Goal: Information Seeking & Learning: Check status

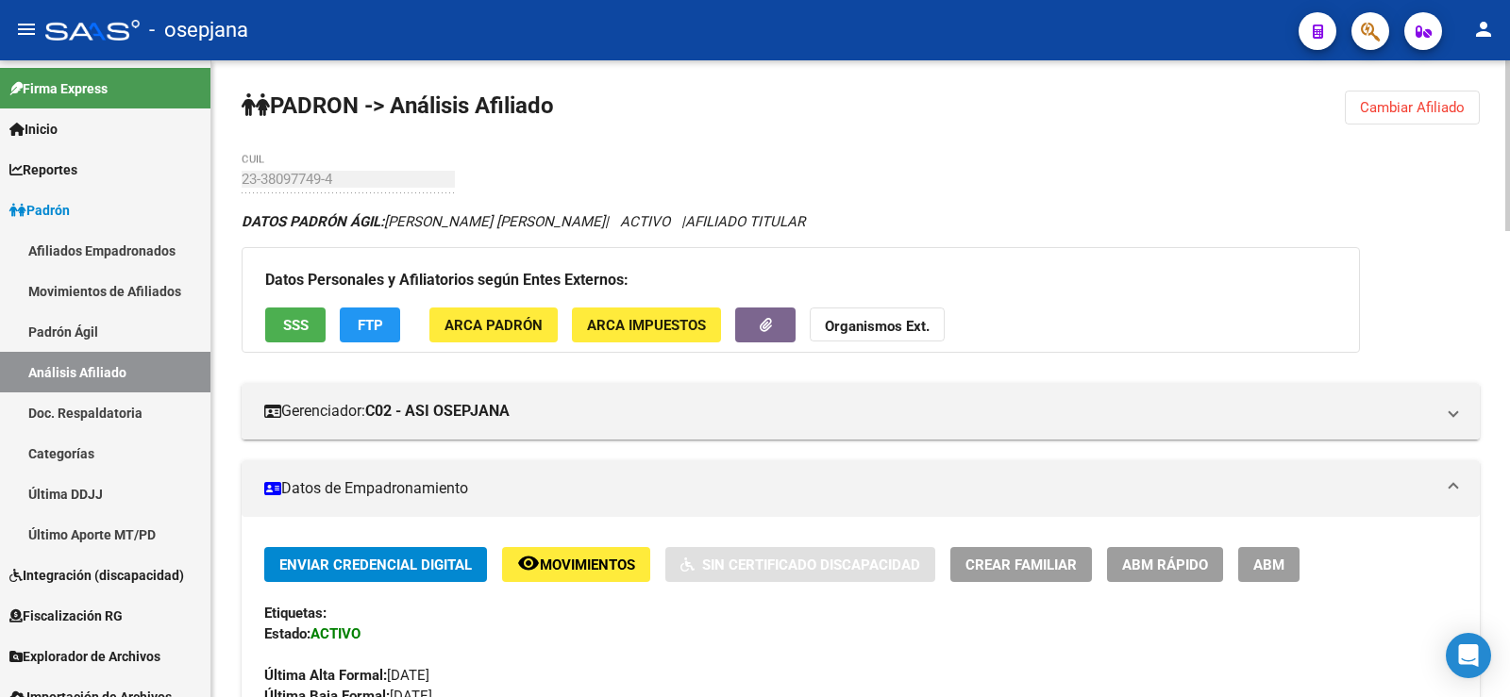
click at [1393, 113] on span "Cambiar Afiliado" at bounding box center [1412, 107] width 105 height 17
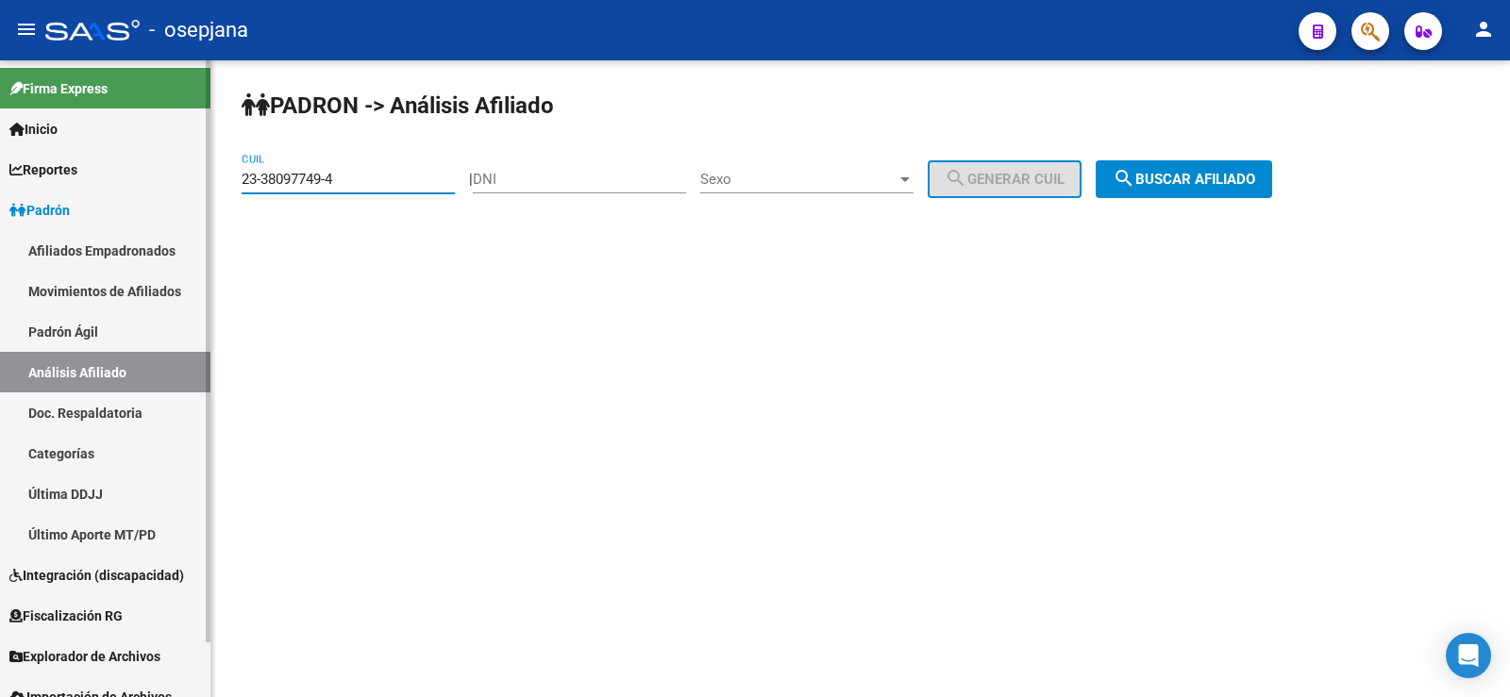
drag, startPoint x: 350, startPoint y: 184, endPoint x: 201, endPoint y: 182, distance: 149.1
click at [201, 182] on mat-sidenav-container "Firma Express Inicio Calendario SSS Instructivos Contacto OS Reportes Ingresos …" at bounding box center [755, 378] width 1510 height 637
paste input "0-94184317-5"
type input "20-94184317-5"
click at [1243, 180] on span "search Buscar afiliado" at bounding box center [1183, 179] width 142 height 17
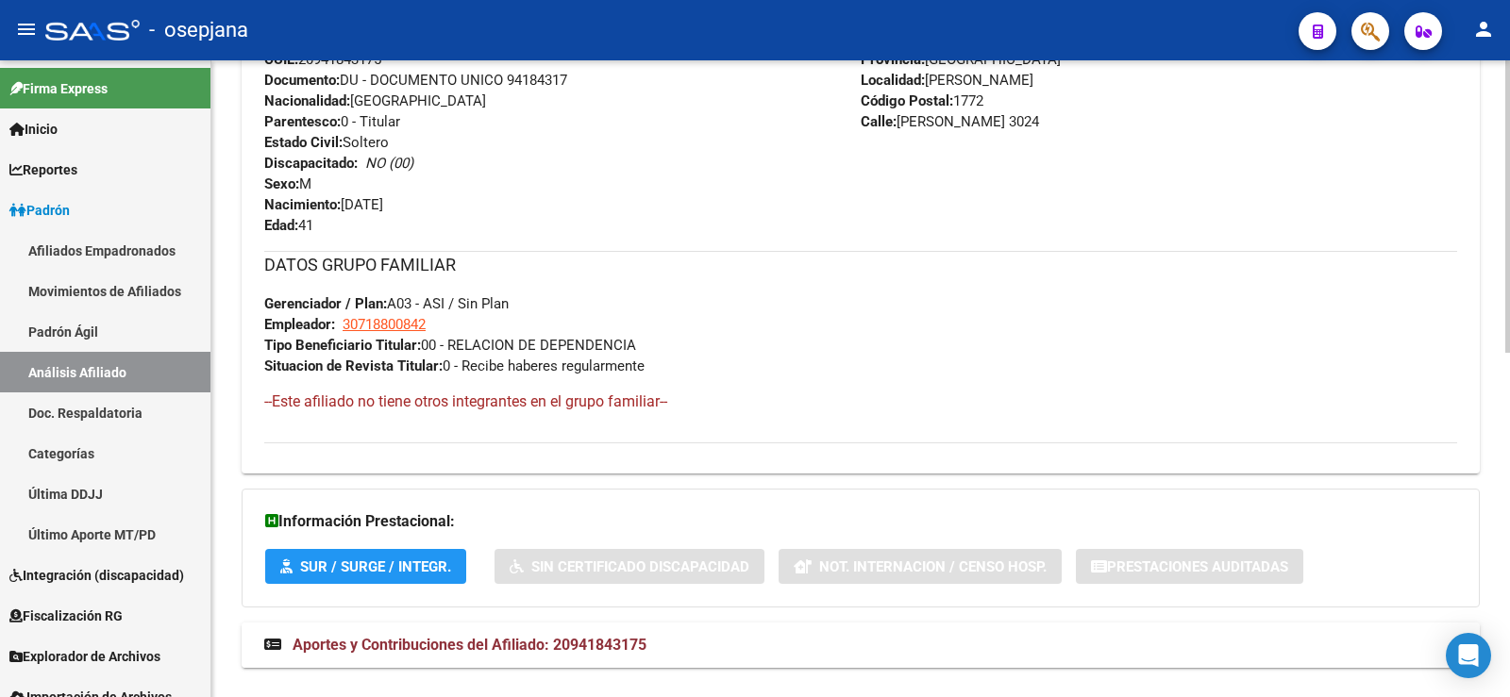
scroll to position [752, 0]
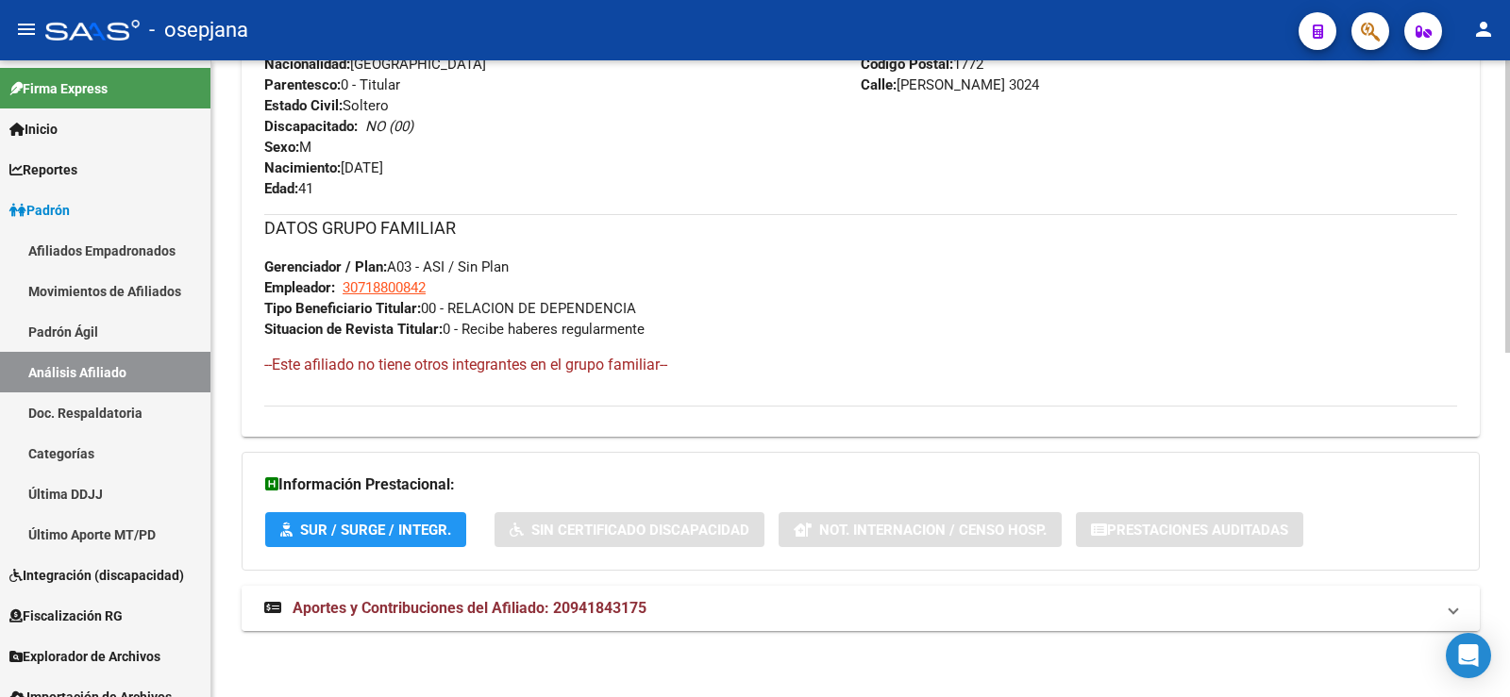
click at [535, 625] on mat-expansion-panel-header "Aportes y Contribuciones del Afiliado: 20941843175" at bounding box center [861, 608] width 1238 height 45
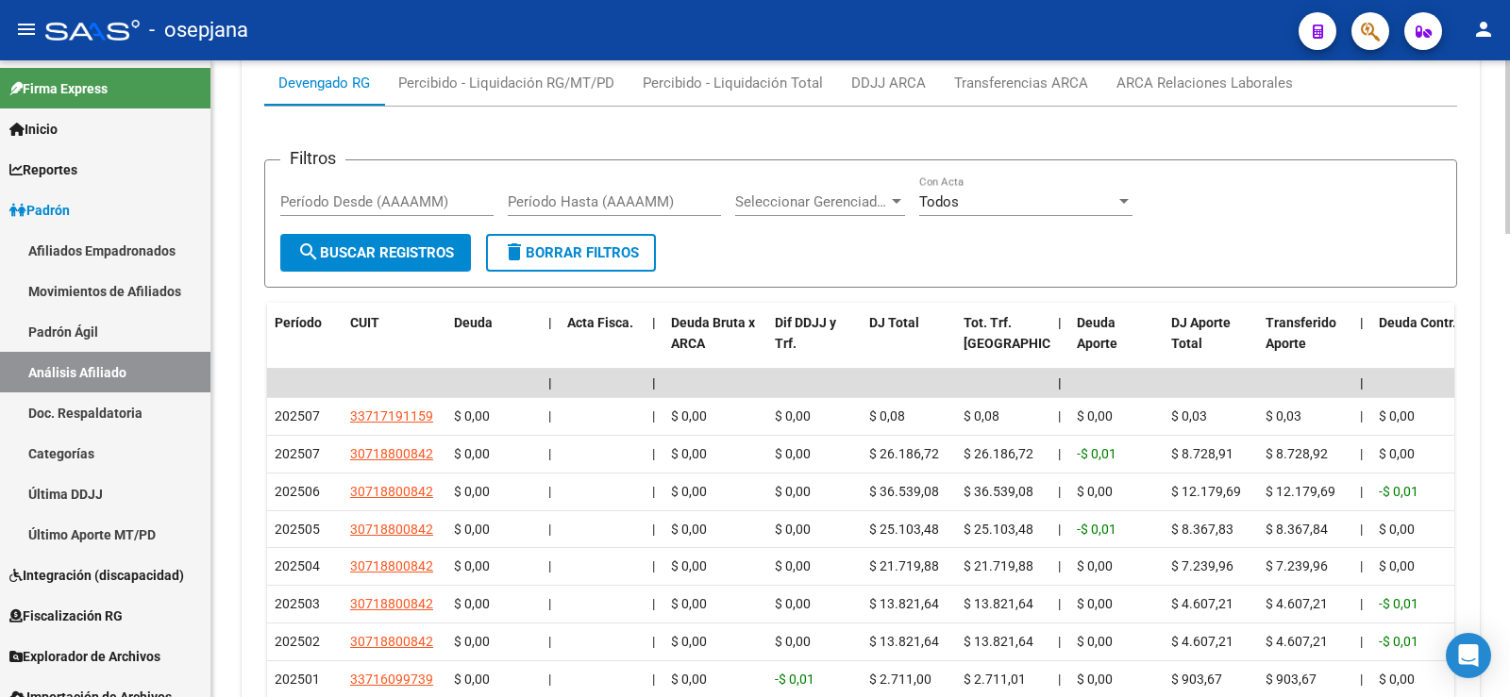
scroll to position [1697, 0]
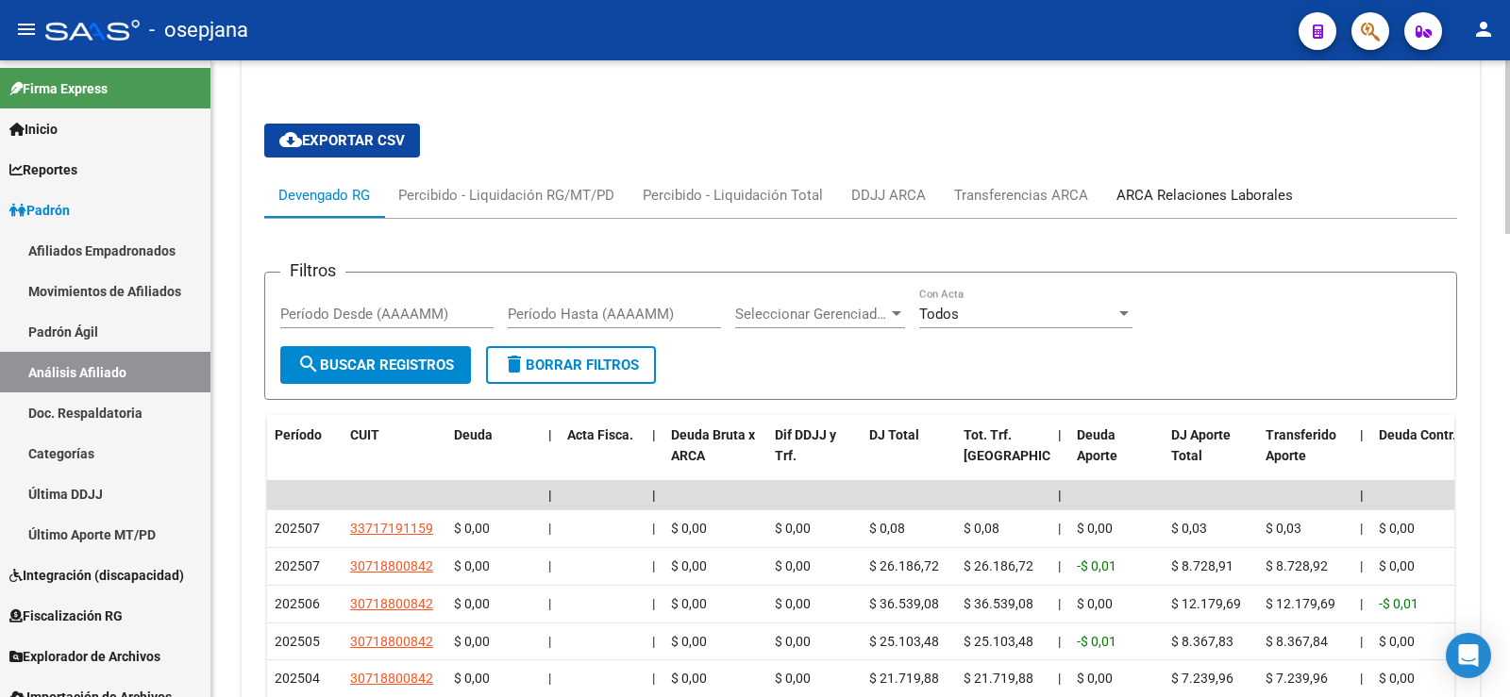
click at [1143, 182] on div "ARCA Relaciones Laborales" at bounding box center [1204, 195] width 205 height 45
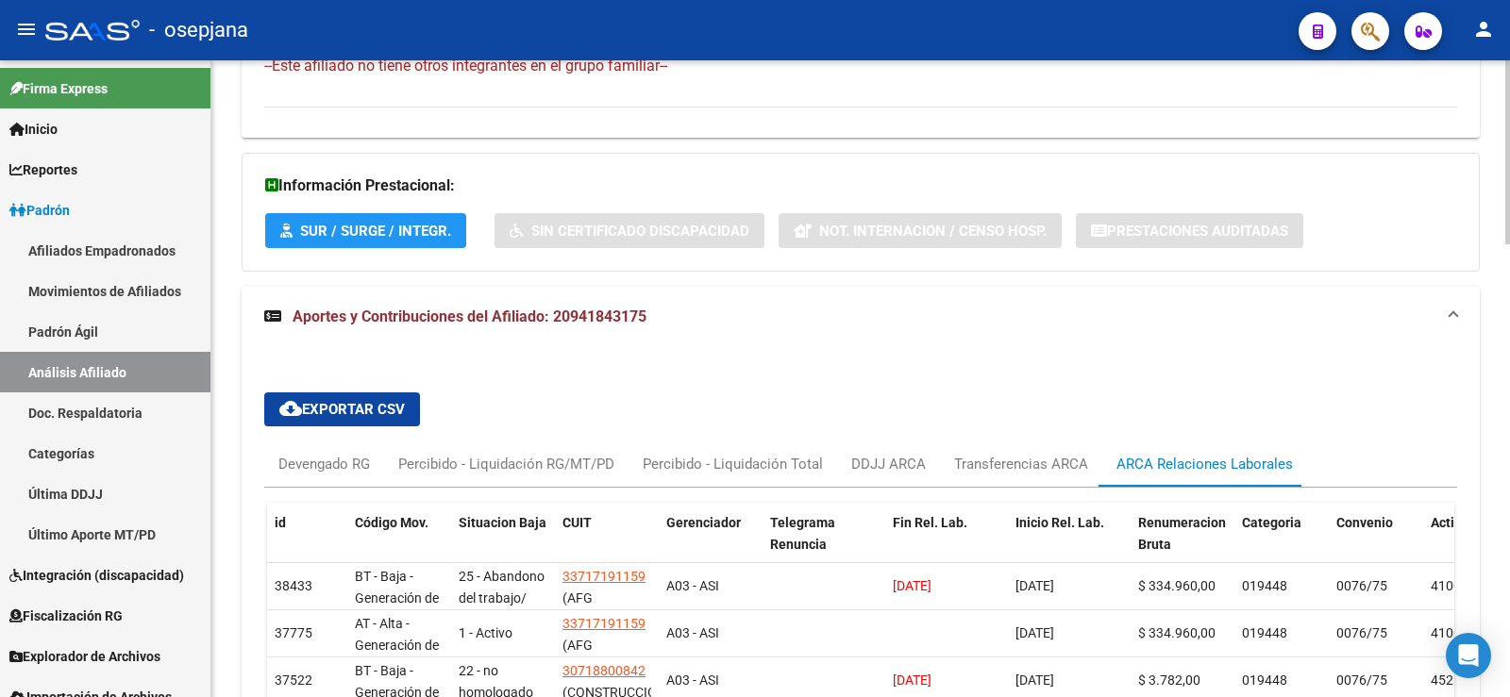
scroll to position [1320, 0]
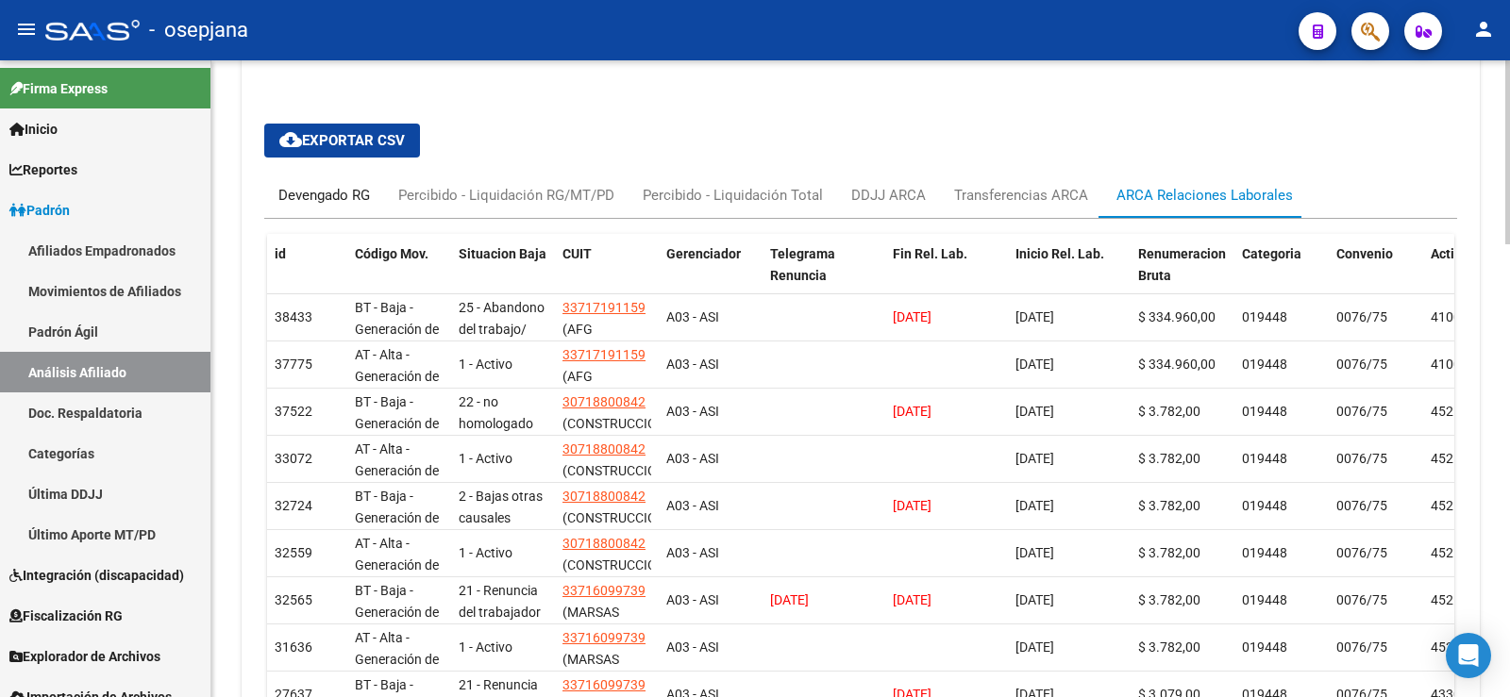
click at [336, 188] on div "Devengado RG" at bounding box center [324, 195] width 92 height 21
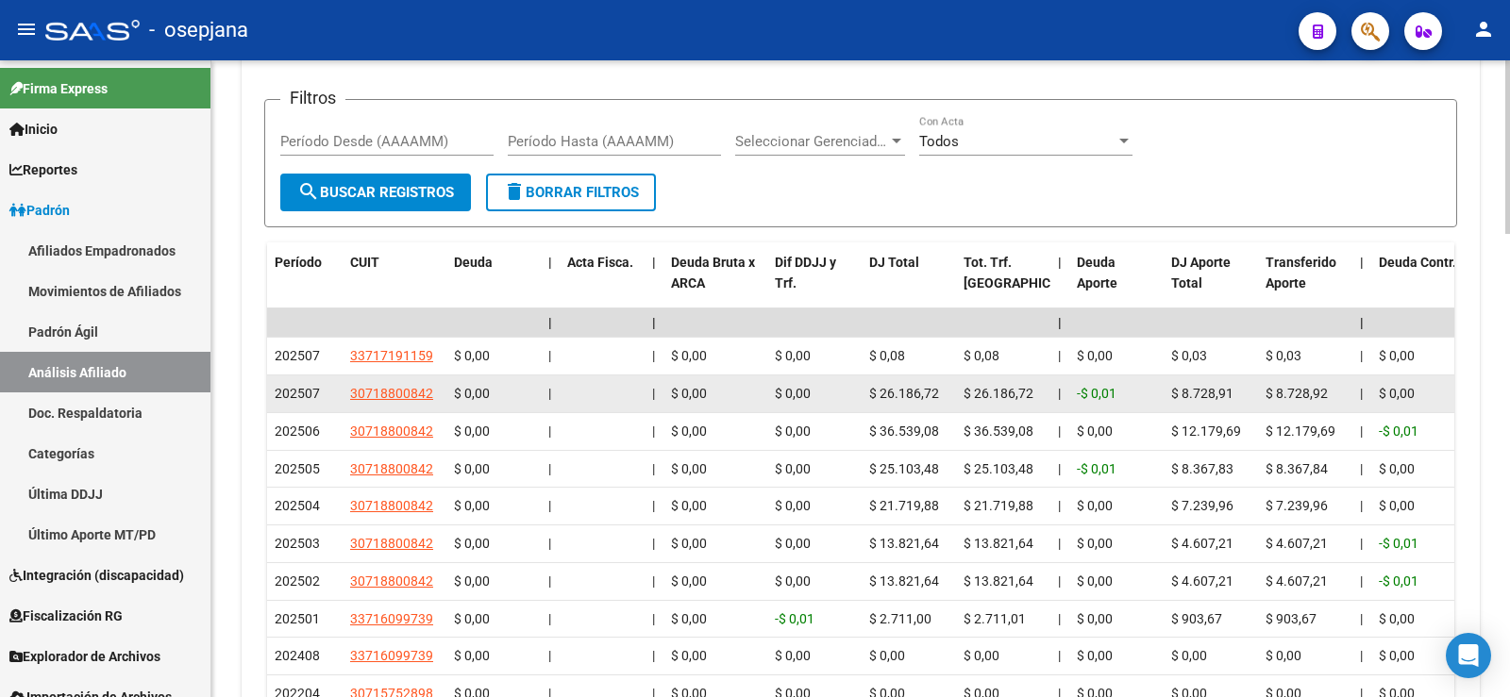
scroll to position [1509, 0]
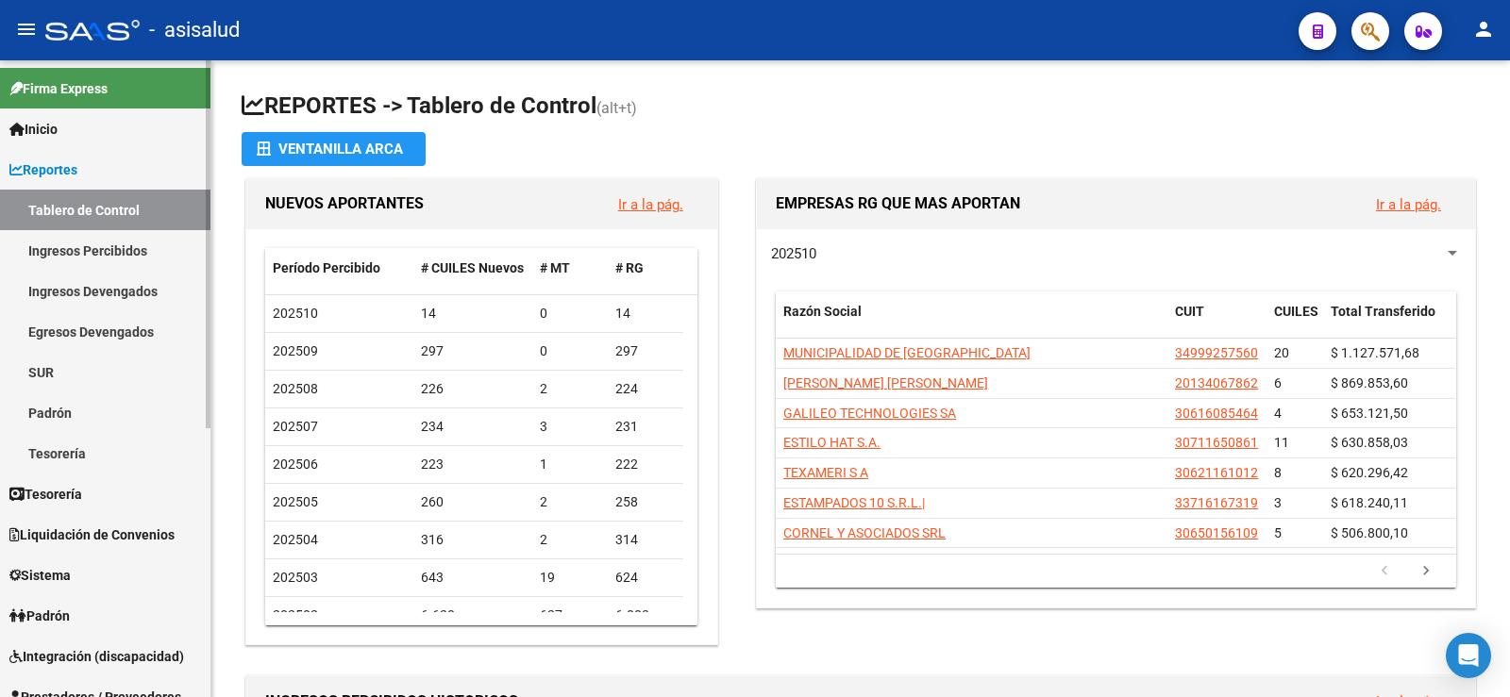
click at [67, 126] on link "Inicio" at bounding box center [105, 129] width 210 height 41
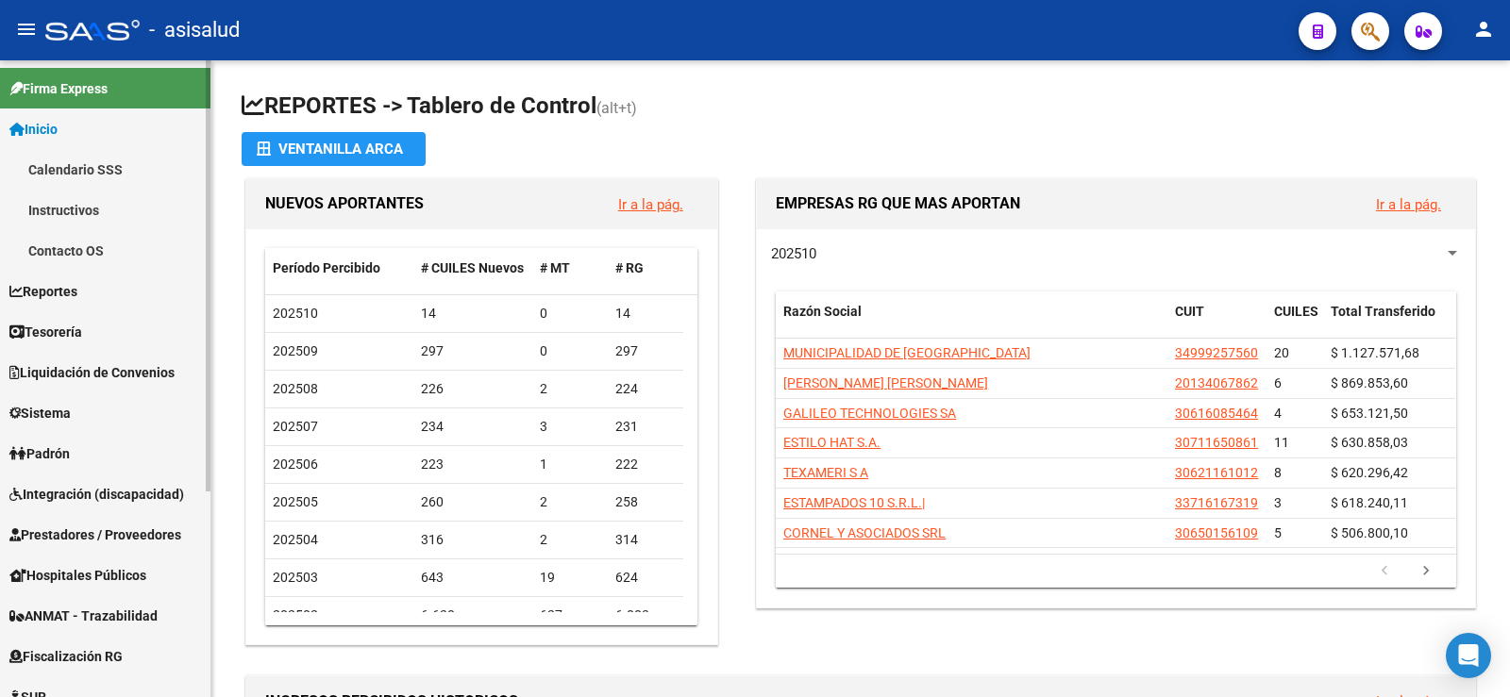
click at [56, 449] on span "Padrón" at bounding box center [39, 453] width 60 height 21
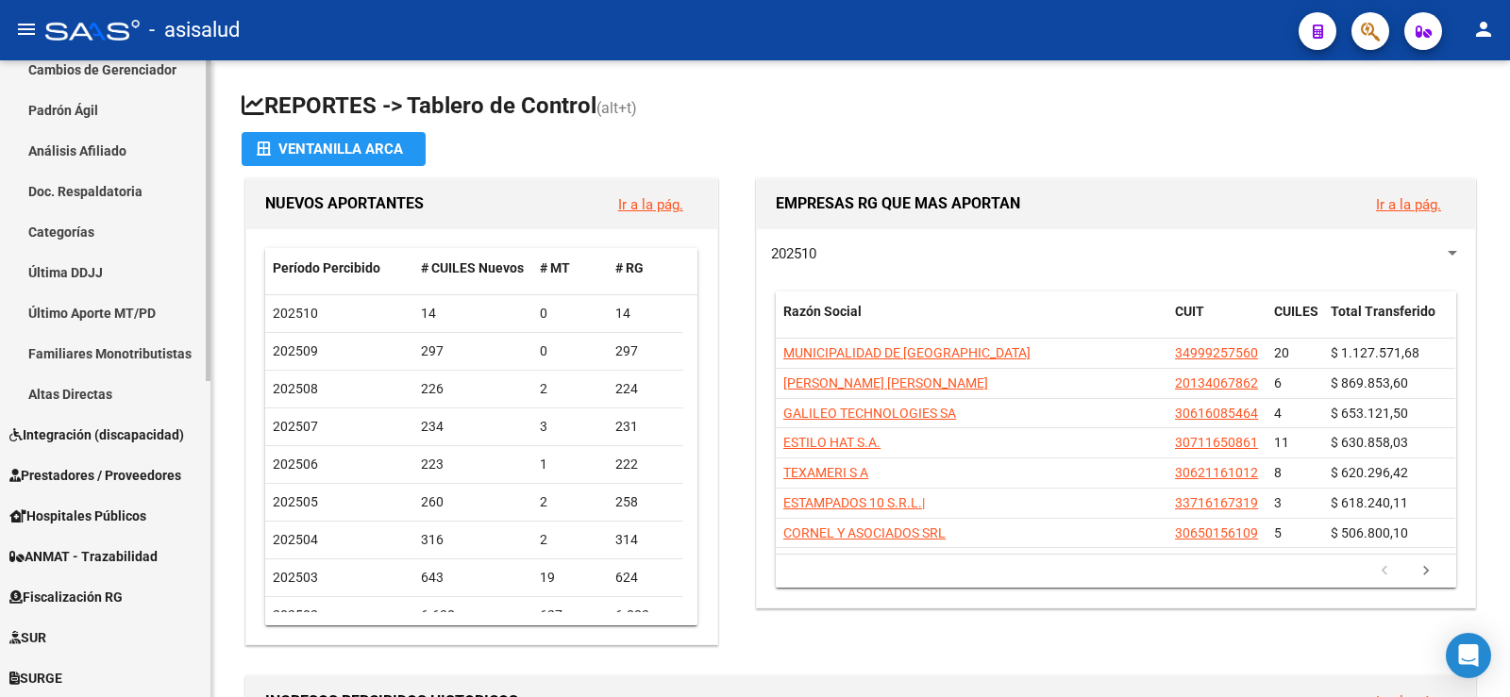
scroll to position [437, 0]
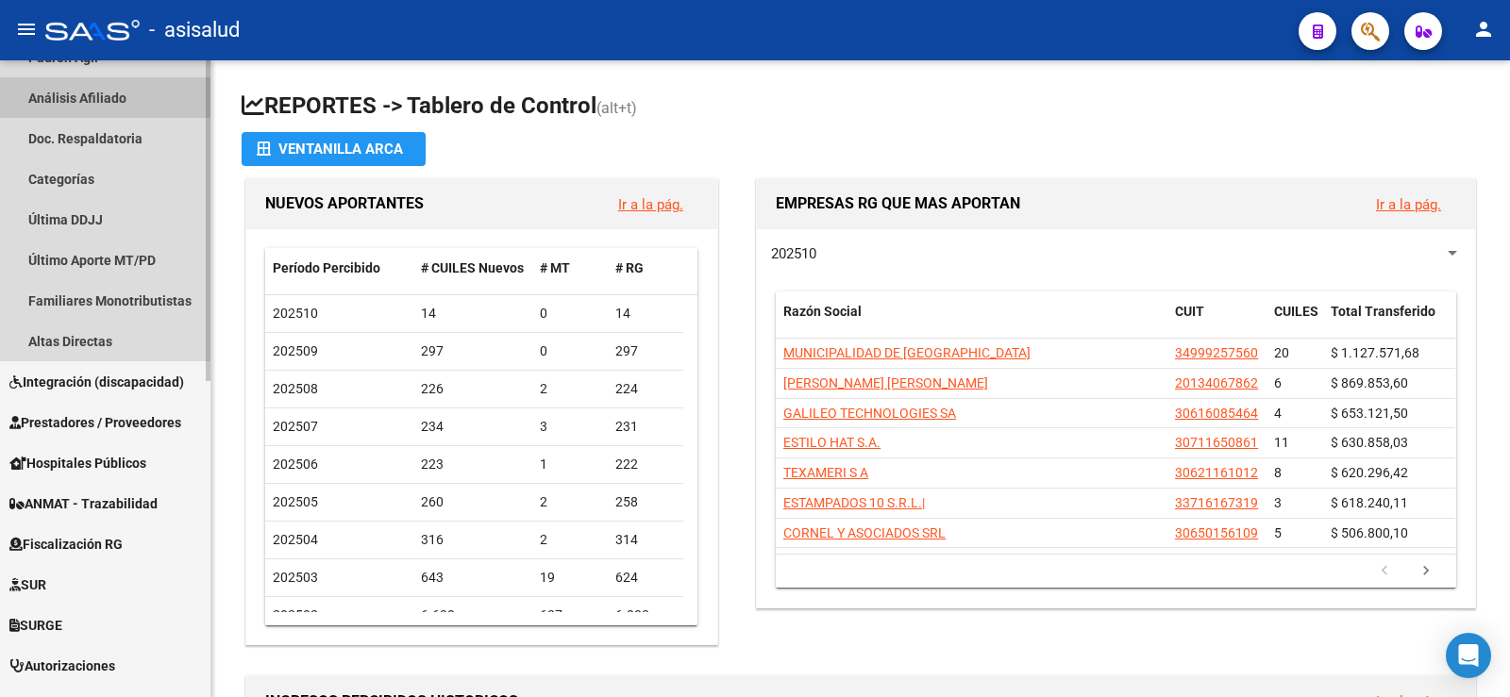
click at [84, 103] on link "Análisis Afiliado" at bounding box center [105, 97] width 210 height 41
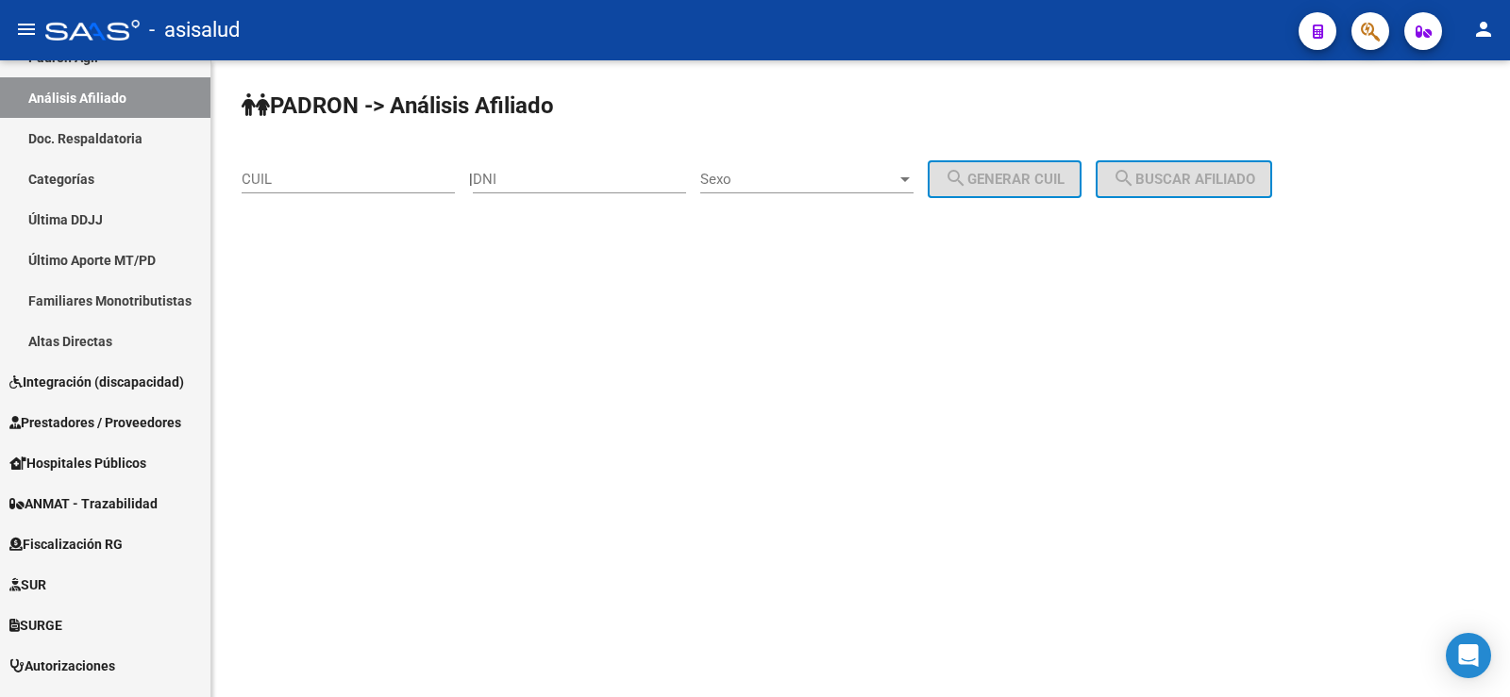
click at [369, 191] on div "CUIL" at bounding box center [348, 173] width 213 height 41
paste input "20-36441200-3"
click at [1217, 178] on span "search Buscar afiliado" at bounding box center [1183, 179] width 142 height 17
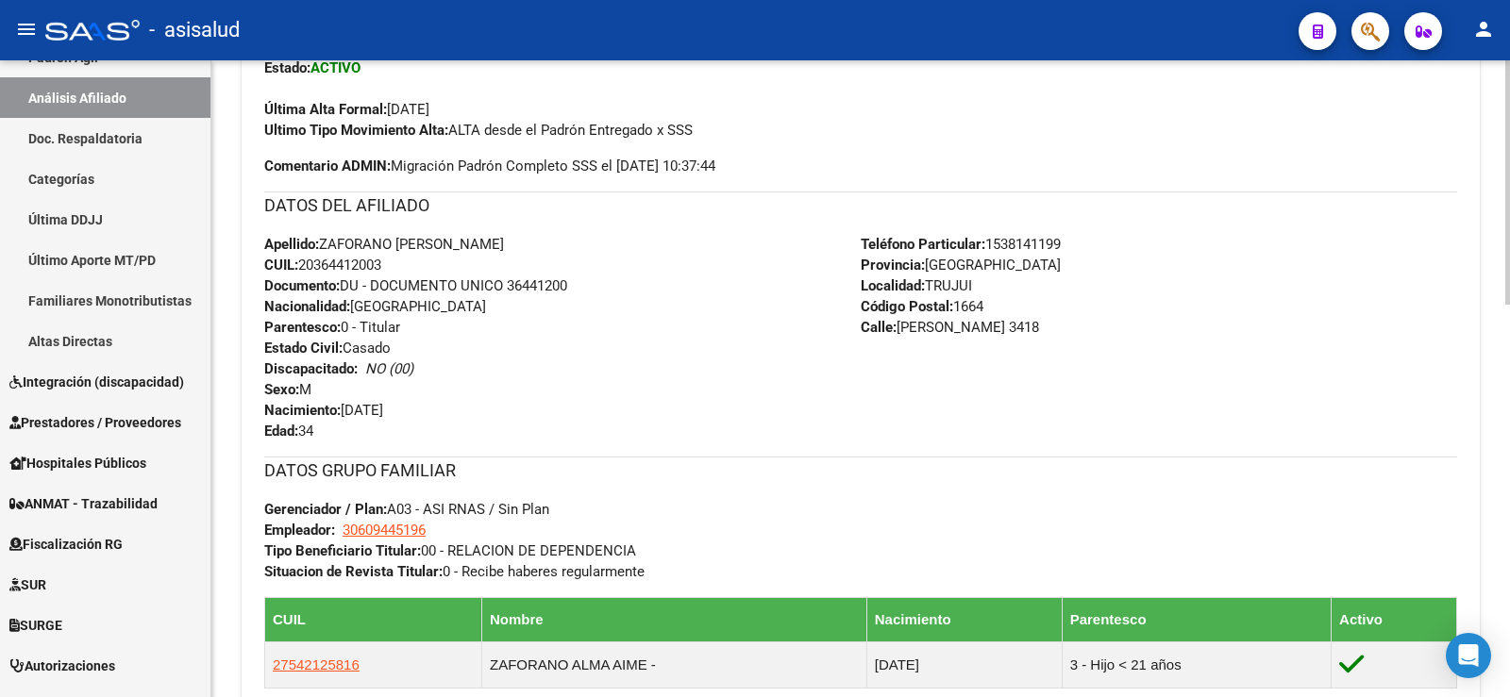
scroll to position [1025, 0]
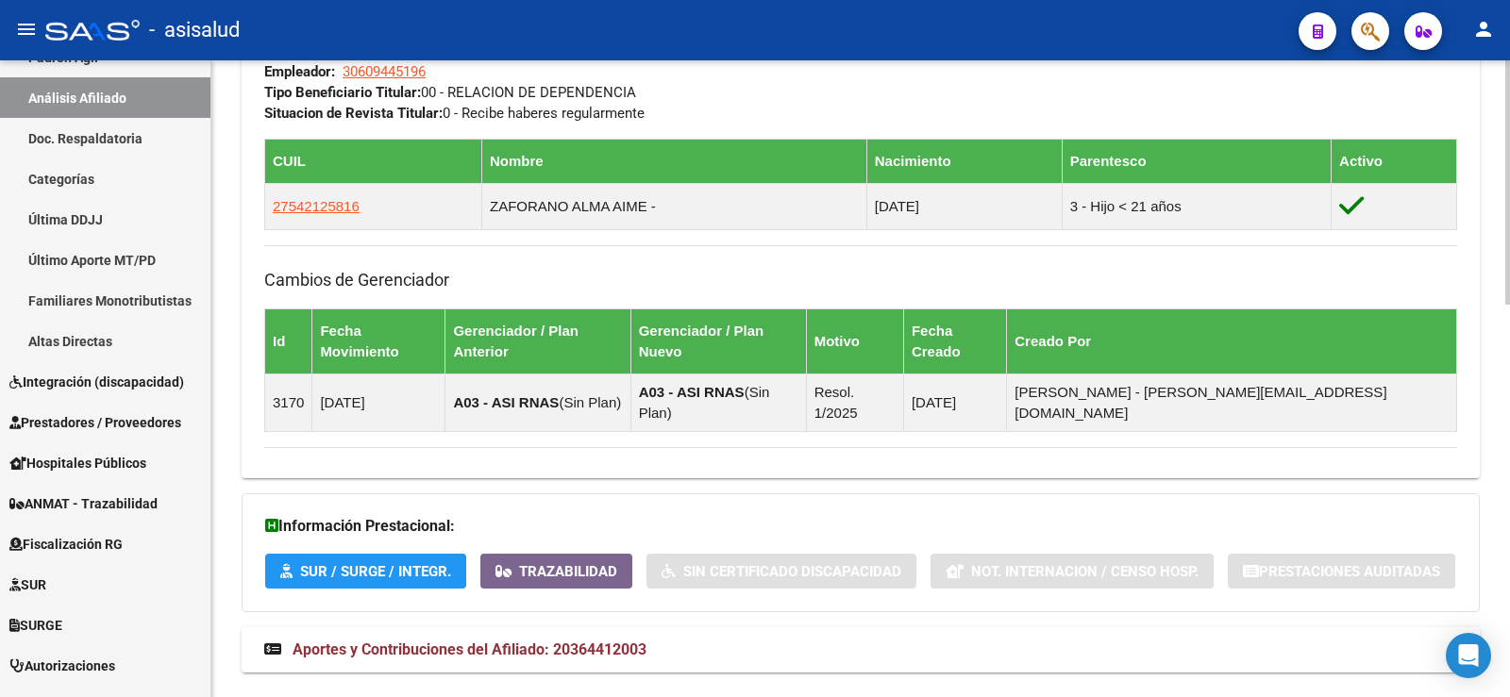
click at [558, 641] on span "Aportes y Contribuciones del Afiliado: 20364412003" at bounding box center [470, 650] width 354 height 18
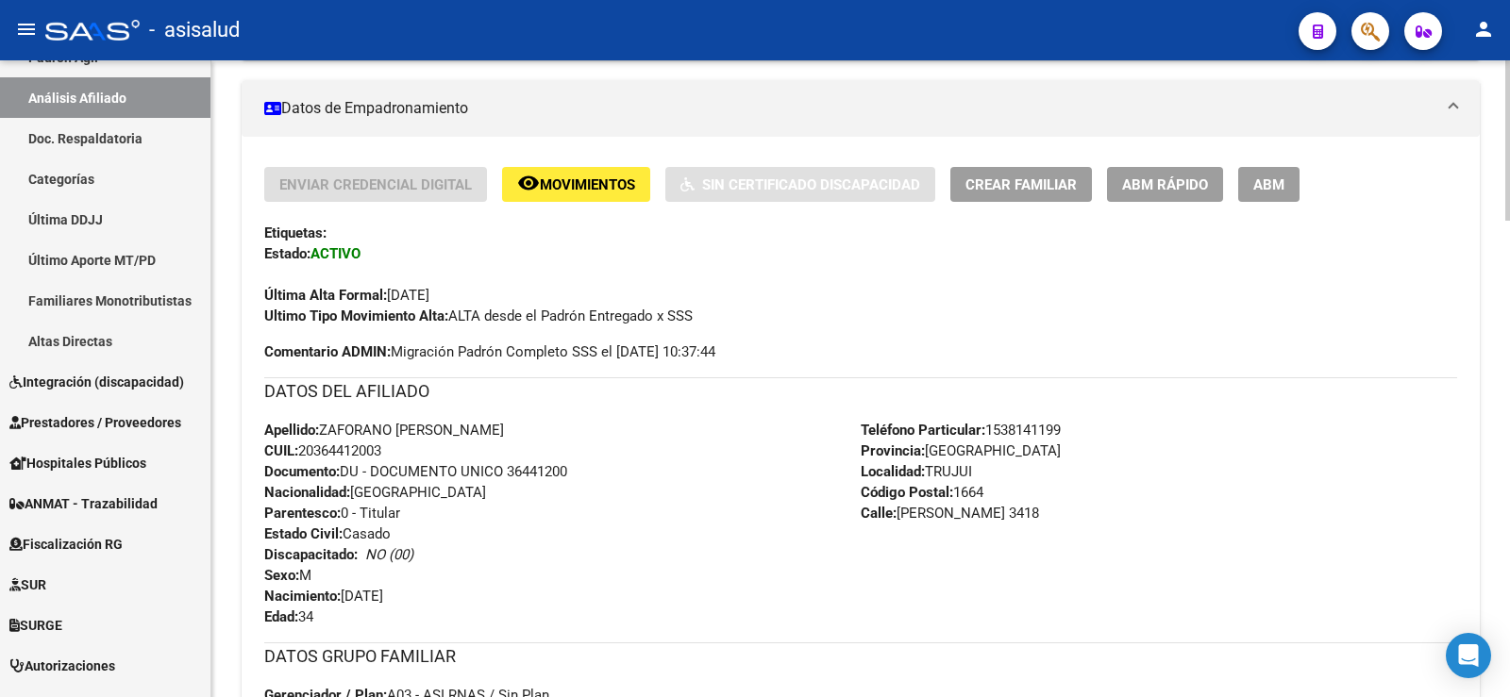
scroll to position [0, 0]
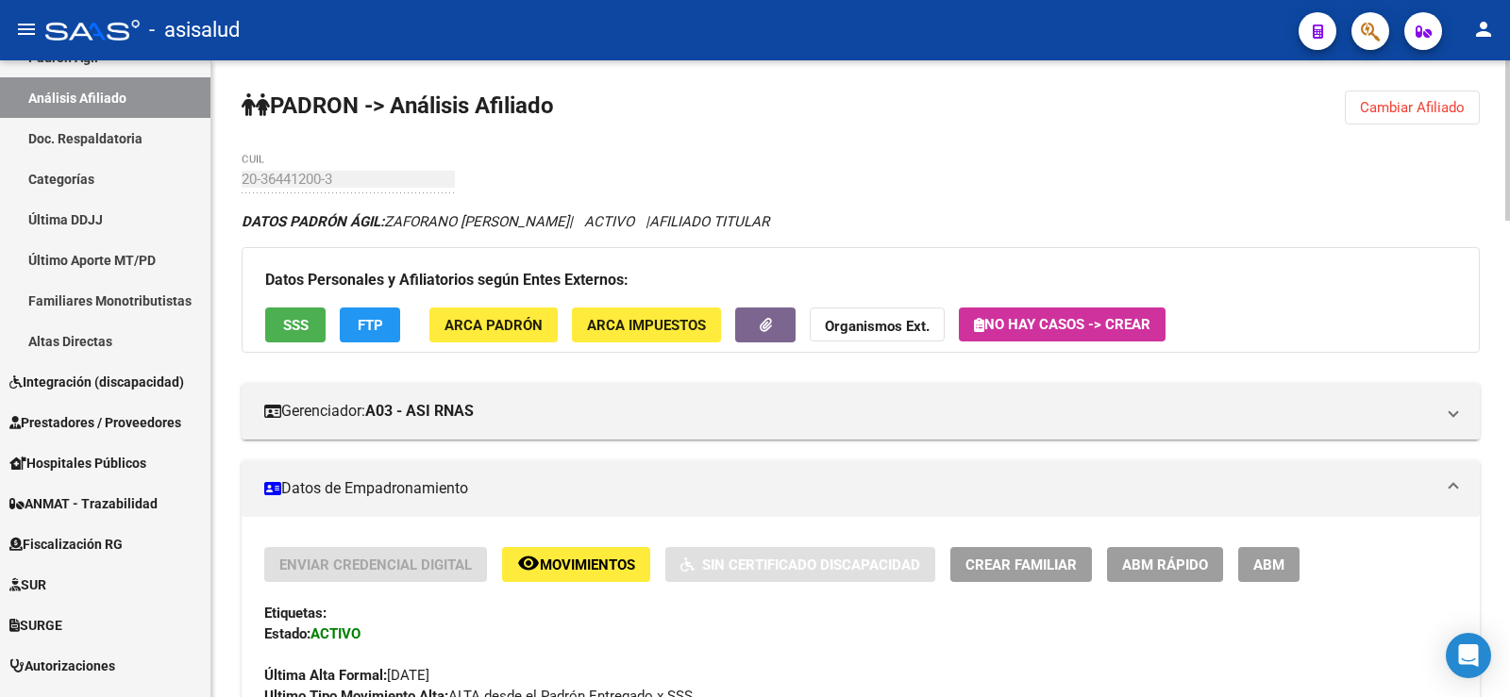
click at [1396, 96] on button "Cambiar Afiliado" at bounding box center [1412, 108] width 135 height 34
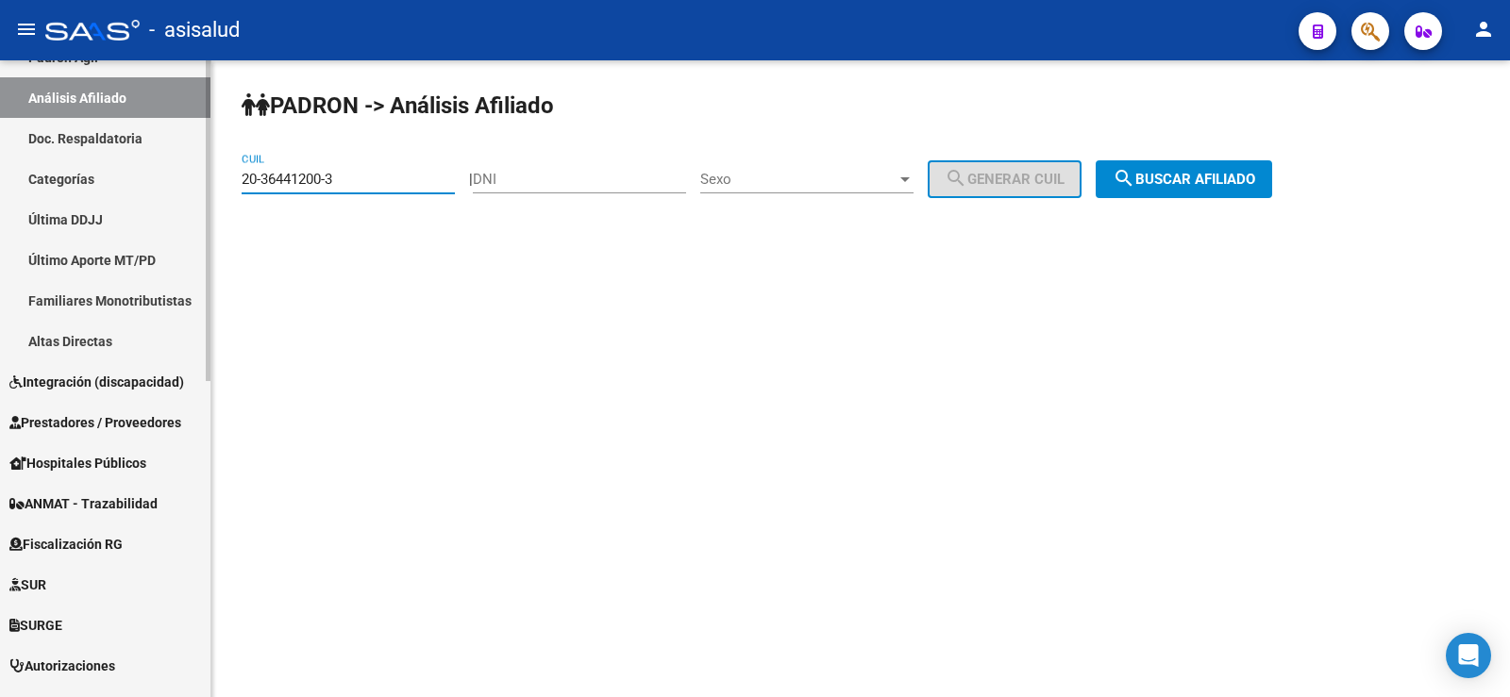
drag, startPoint x: 368, startPoint y: 177, endPoint x: 181, endPoint y: 177, distance: 186.8
click at [181, 177] on mat-sidenav-container "Firma Express Inicio Calendario SSS Instructivos Contacto OS Reportes Tablero d…" at bounding box center [755, 378] width 1510 height 637
paste input "29593310-1"
type input "20-29593310-1"
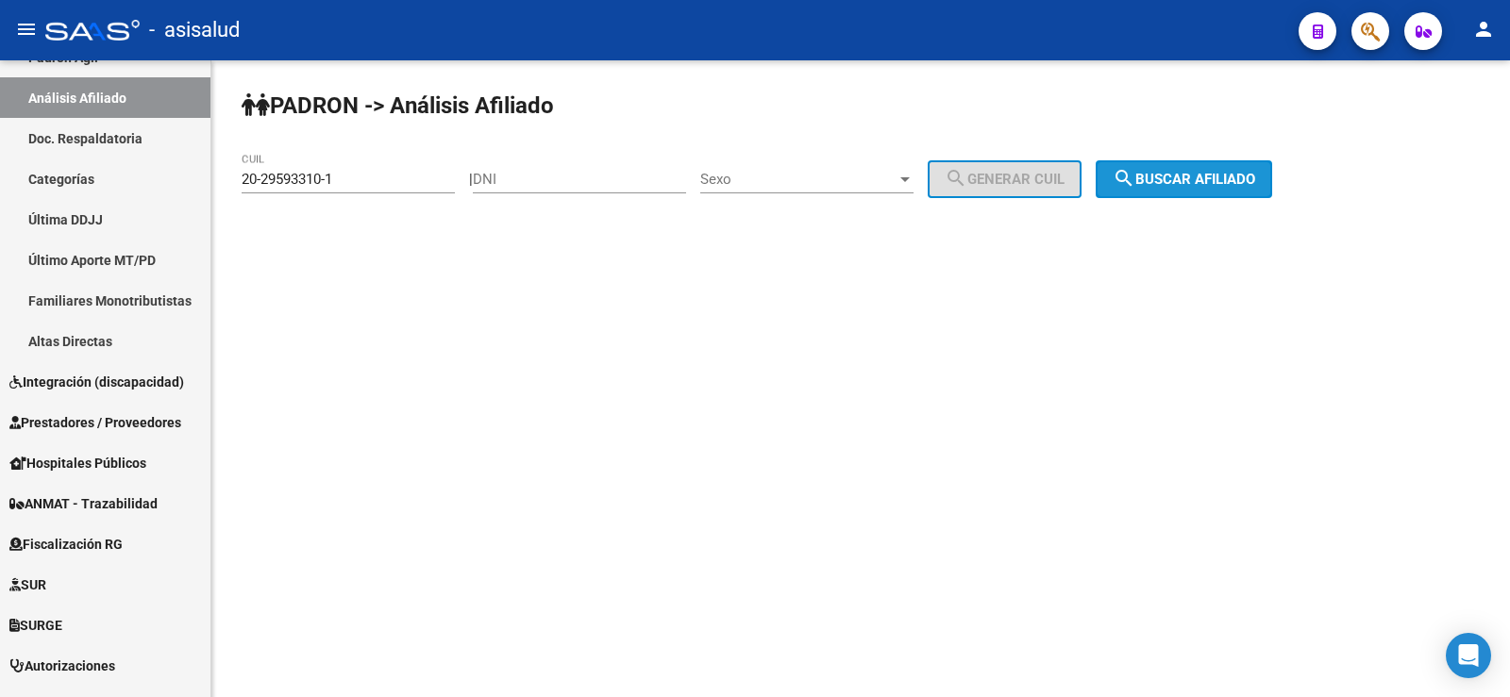
click at [1179, 170] on button "search Buscar afiliado" at bounding box center [1183, 179] width 176 height 38
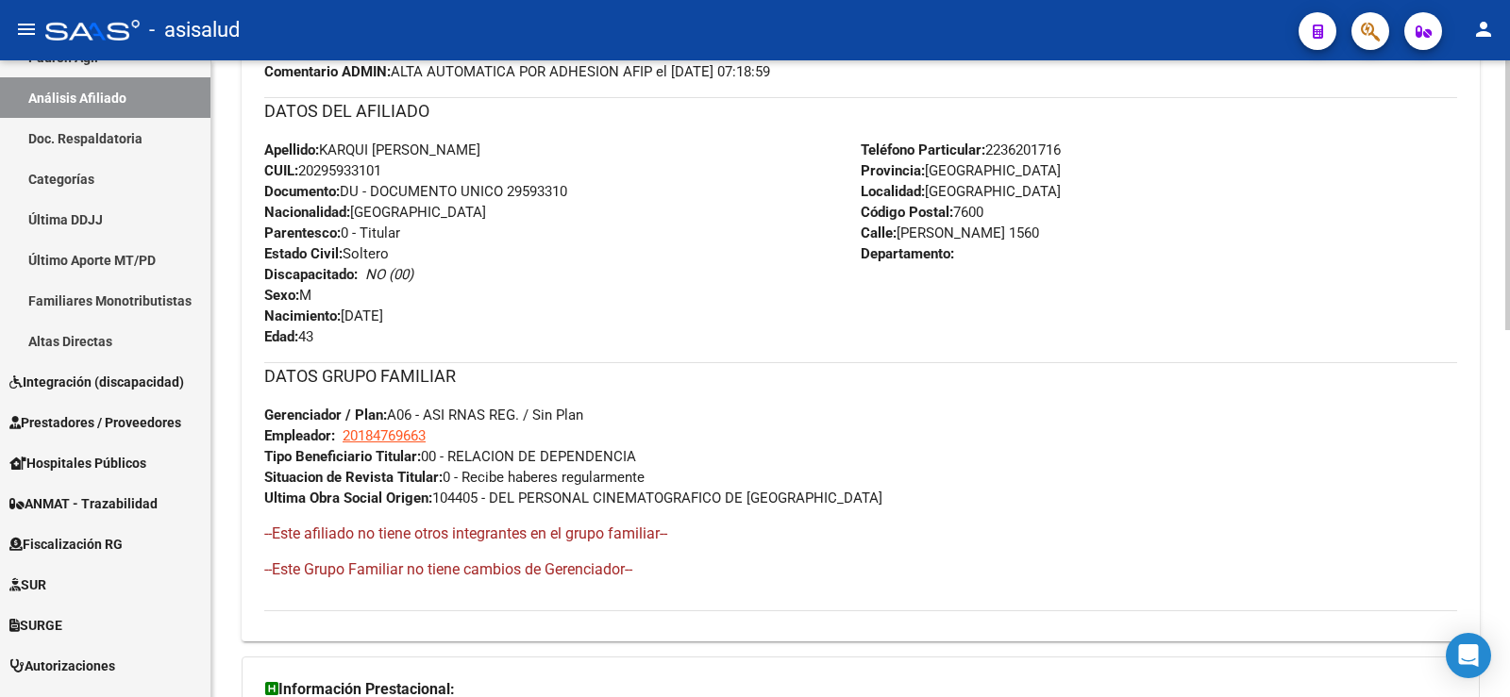
scroll to position [865, 0]
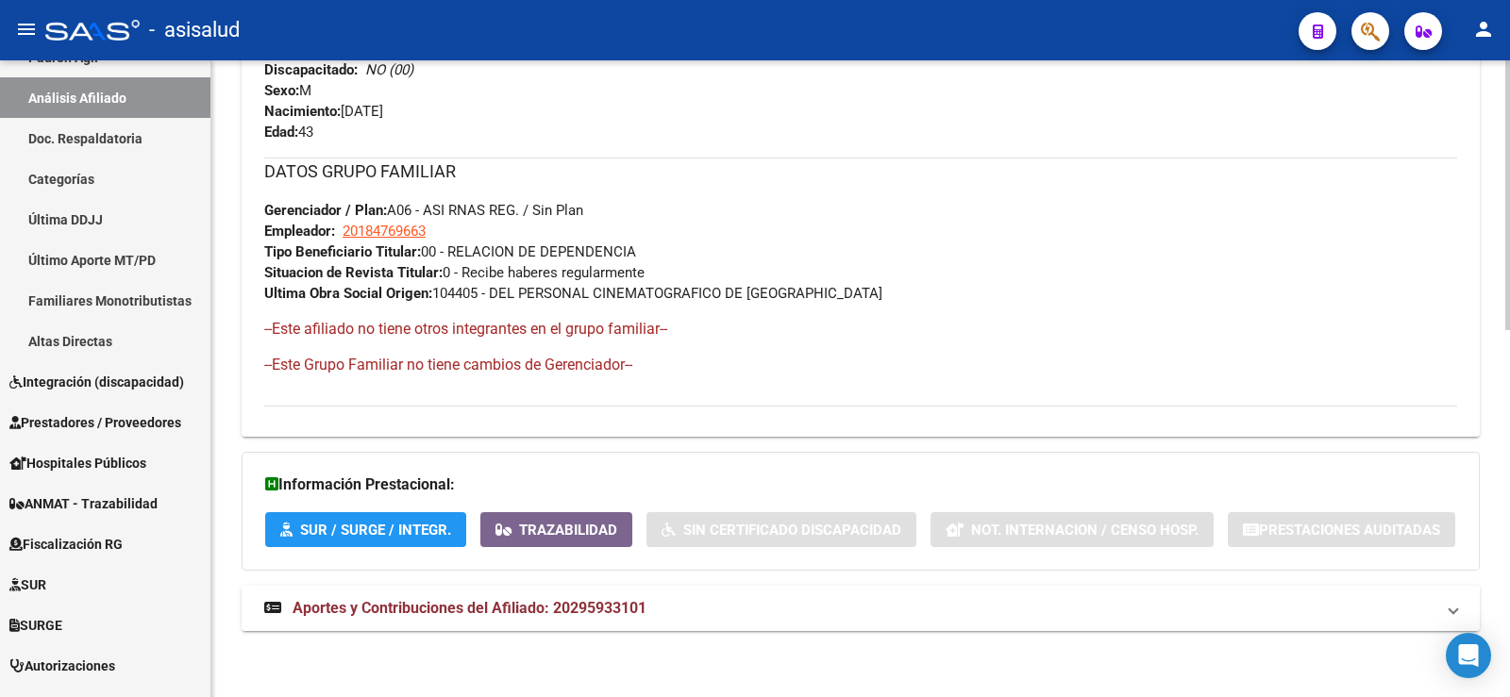
click at [642, 599] on span "Aportes y Contribuciones del Afiliado: 20295933101" at bounding box center [470, 608] width 354 height 18
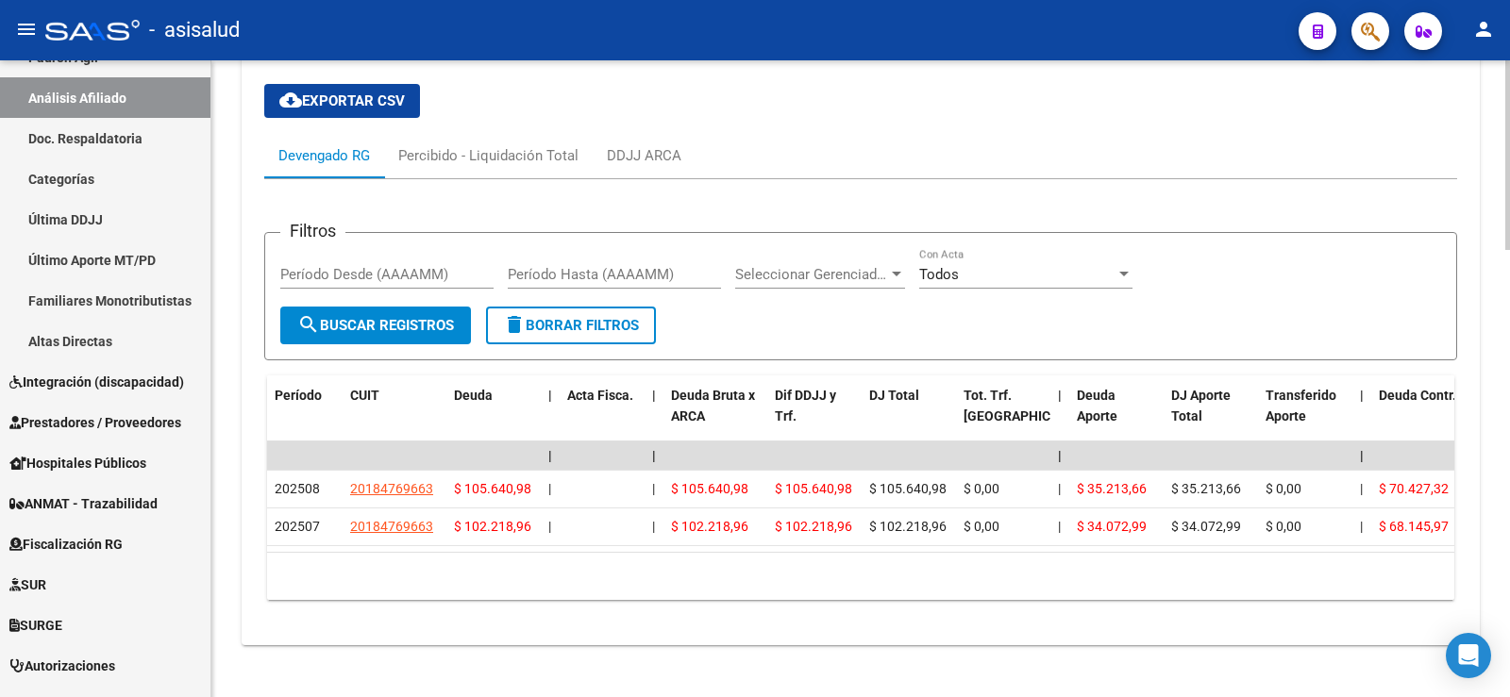
scroll to position [1503, 0]
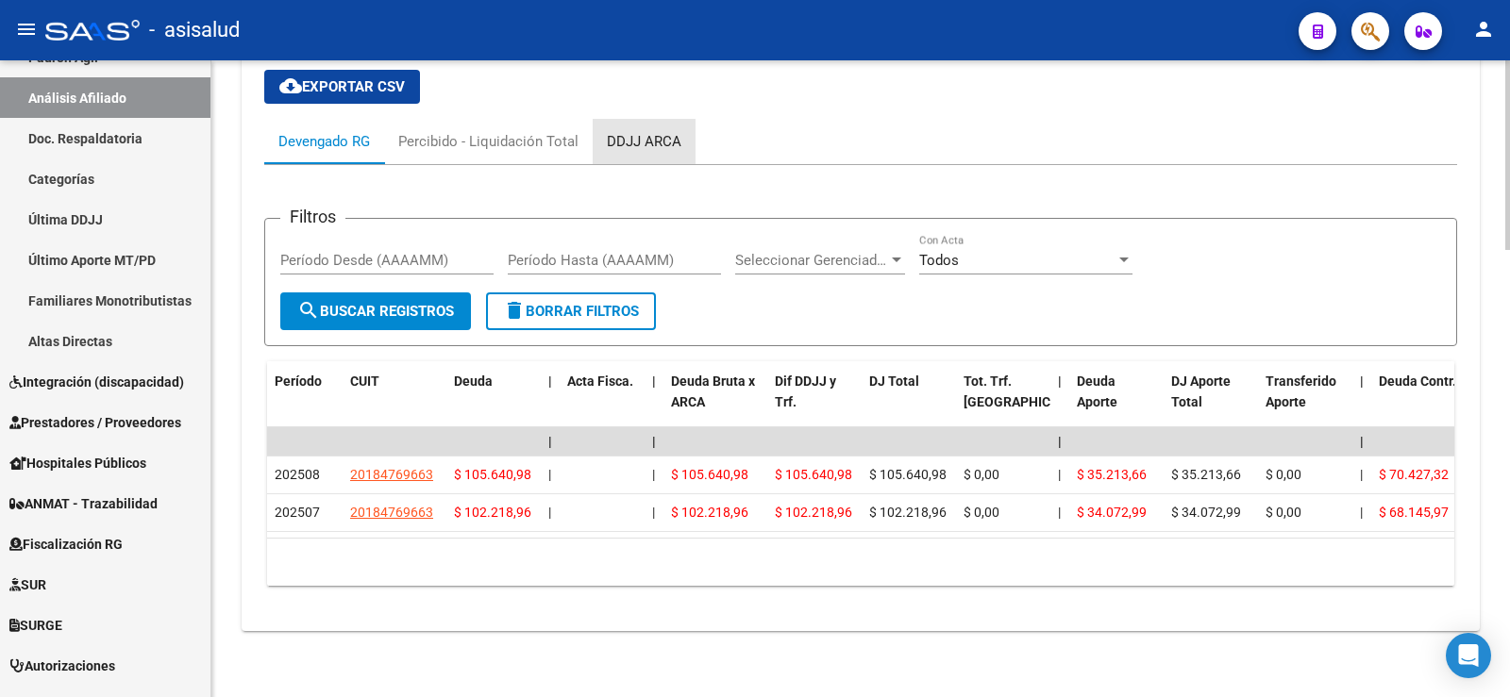
click at [639, 135] on div "DDJJ ARCA" at bounding box center [644, 141] width 75 height 21
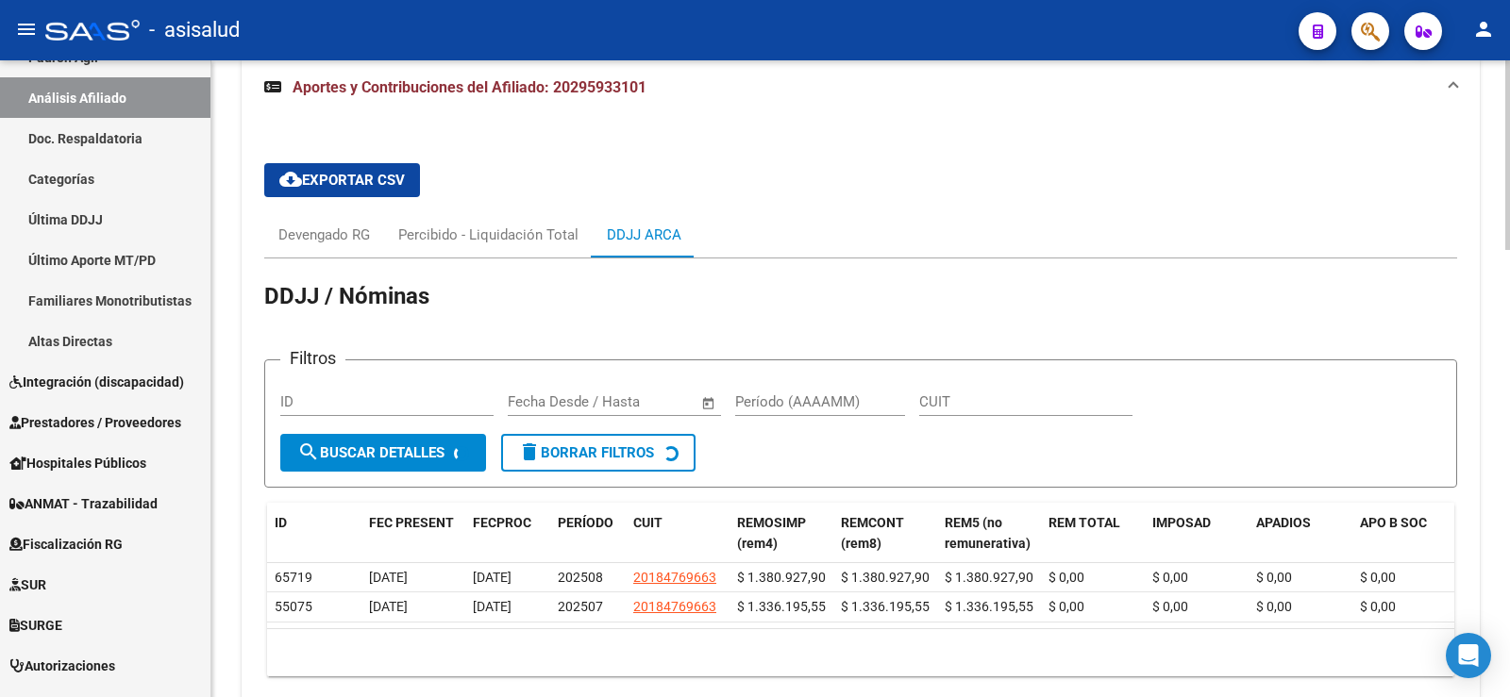
scroll to position [1480, 0]
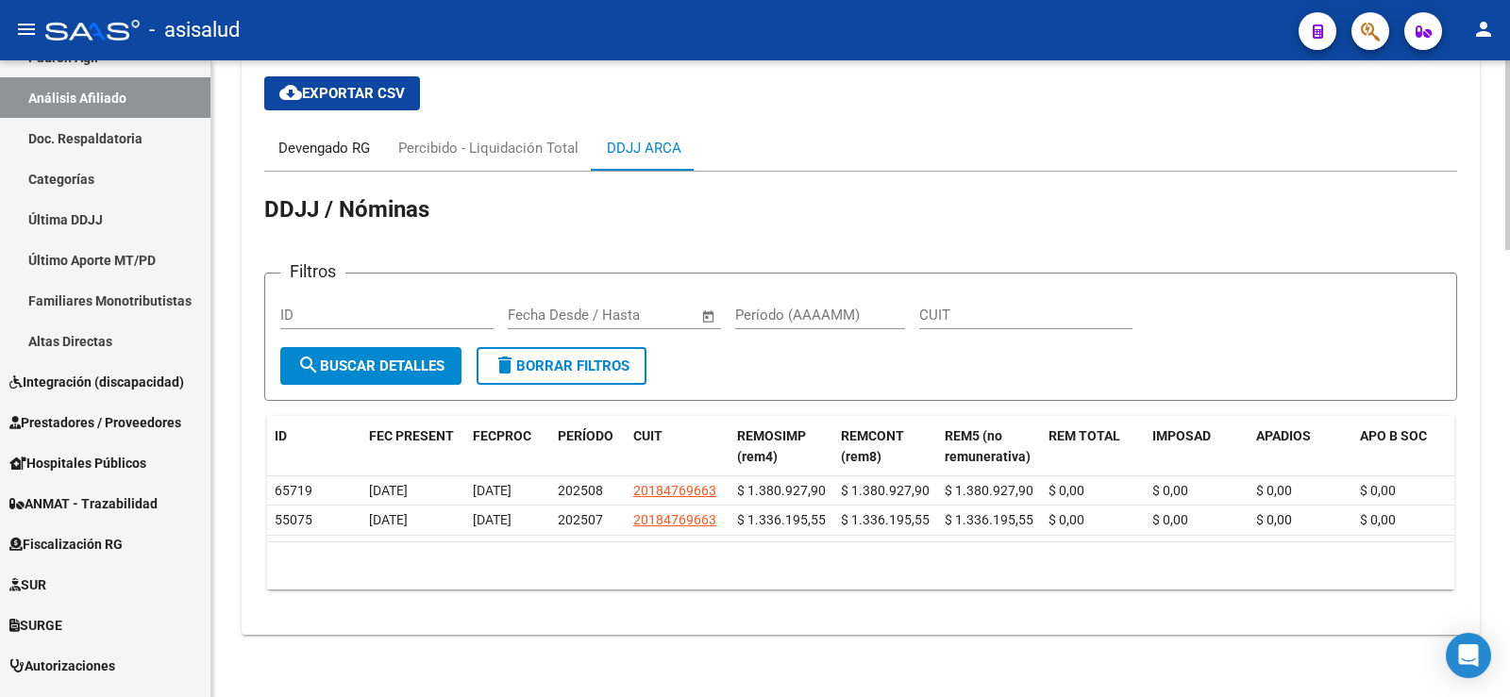
click at [370, 151] on div "Devengado RG" at bounding box center [324, 148] width 92 height 21
